Goal: Transaction & Acquisition: Purchase product/service

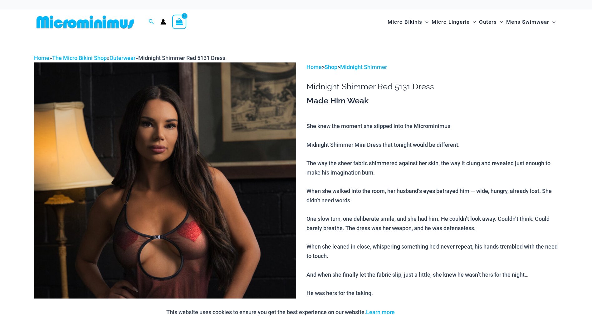
type input "**********"
click at [89, 23] on img at bounding box center [85, 22] width 103 height 14
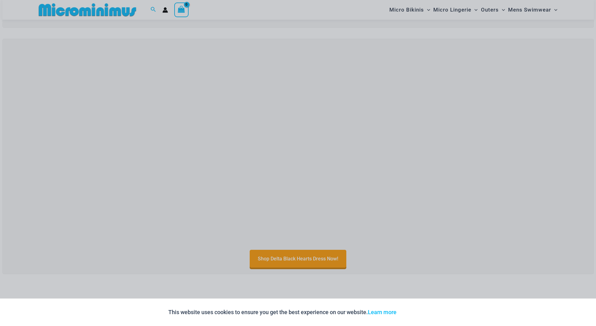
scroll to position [245, 0]
